Goal: Task Accomplishment & Management: Manage account settings

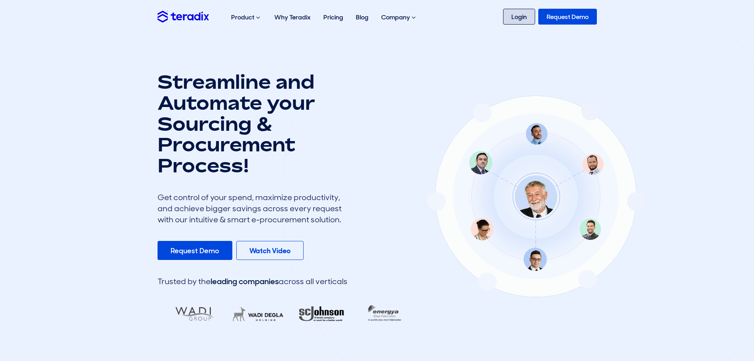
click at [522, 16] on link "Login" at bounding box center [519, 17] width 32 height 16
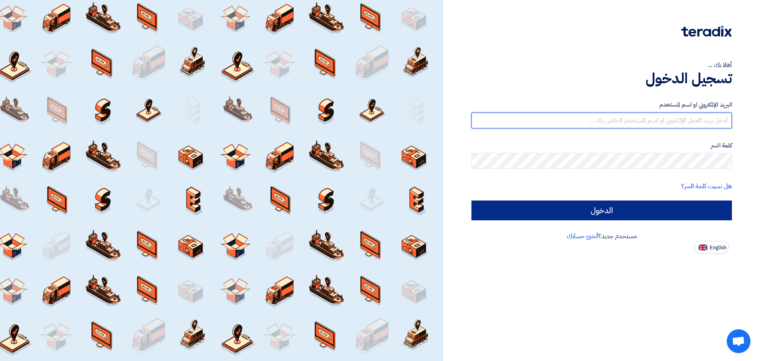
type input "eahmed@acceg.com"
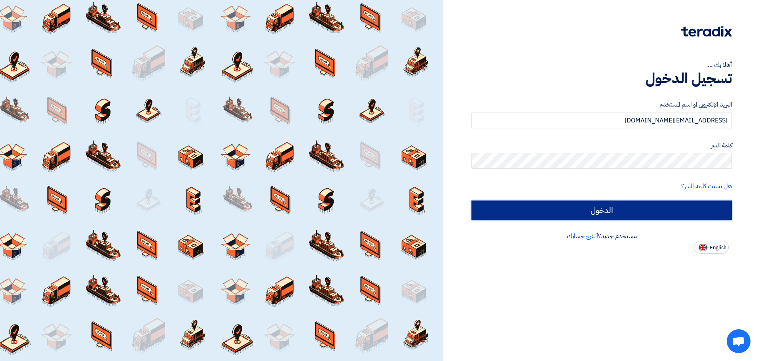
click at [610, 212] on input "الدخول" at bounding box center [601, 210] width 260 height 20
type input "Sign in"
